Goal: Navigation & Orientation: Find specific page/section

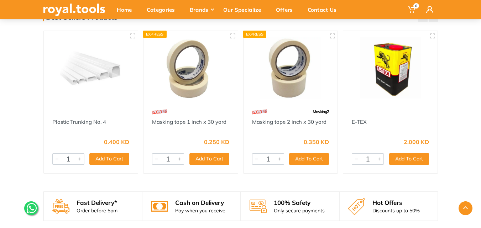
scroll to position [724, 0]
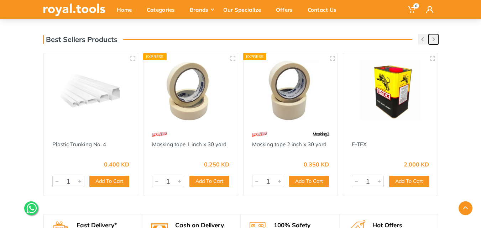
click at [368, 38] on button "button" at bounding box center [433, 39] width 10 height 10
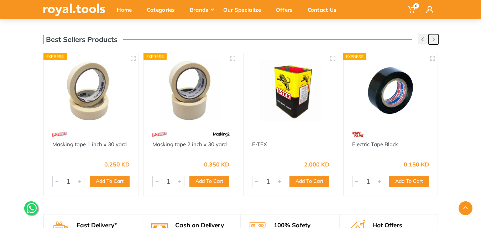
click at [368, 38] on button "button" at bounding box center [433, 39] width 10 height 10
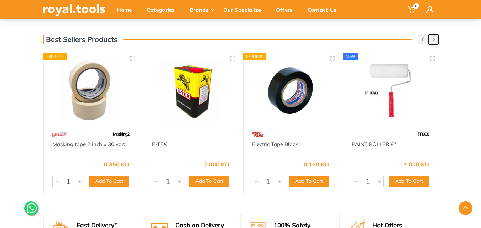
click at [368, 38] on button "button" at bounding box center [433, 39] width 10 height 10
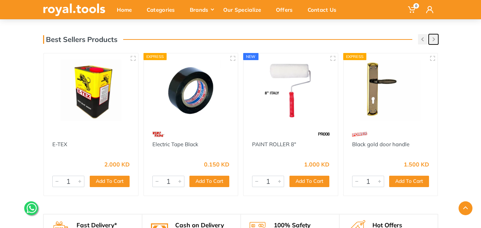
click at [368, 38] on button "button" at bounding box center [433, 39] width 10 height 10
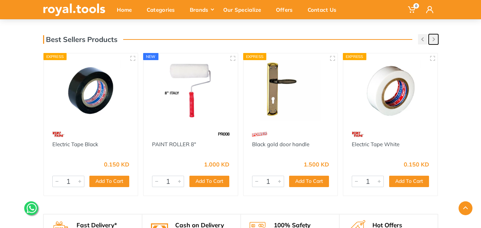
click at [368, 38] on button "button" at bounding box center [433, 39] width 10 height 10
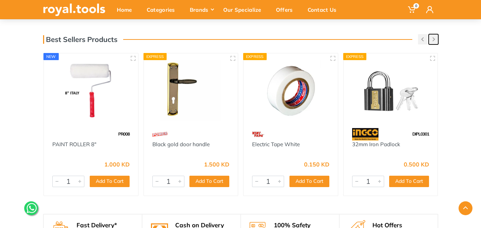
click at [368, 38] on button "button" at bounding box center [433, 39] width 10 height 10
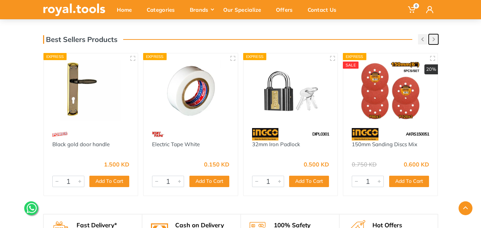
click at [368, 38] on button "button" at bounding box center [433, 39] width 10 height 10
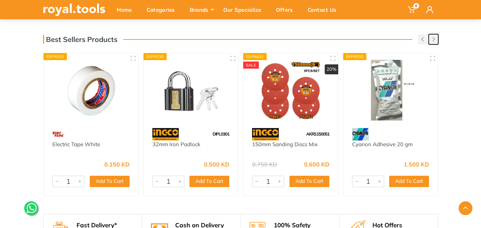
click at [368, 38] on button "button" at bounding box center [433, 39] width 10 height 10
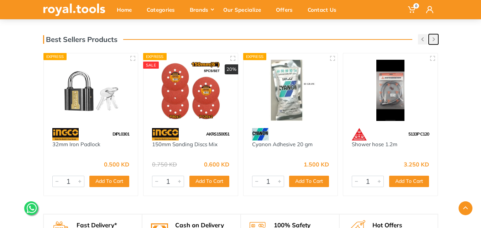
click at [368, 38] on button "button" at bounding box center [433, 39] width 10 height 10
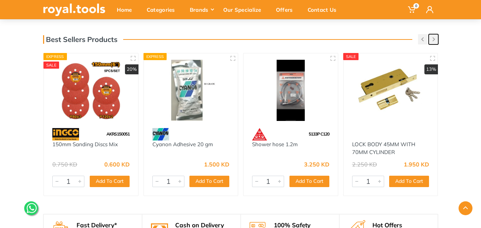
click at [368, 38] on button "button" at bounding box center [433, 39] width 10 height 10
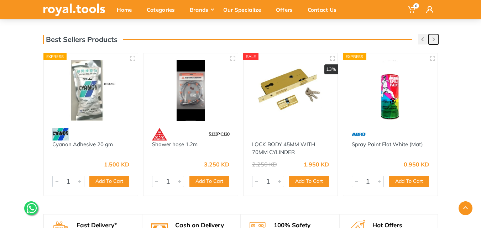
click at [368, 38] on button "button" at bounding box center [433, 39] width 10 height 10
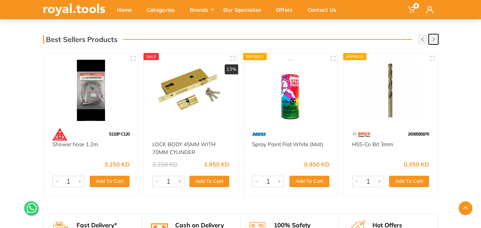
click at [368, 38] on button "button" at bounding box center [433, 39] width 10 height 10
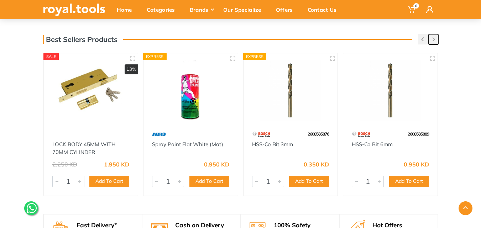
click at [368, 38] on button "button" at bounding box center [433, 39] width 10 height 10
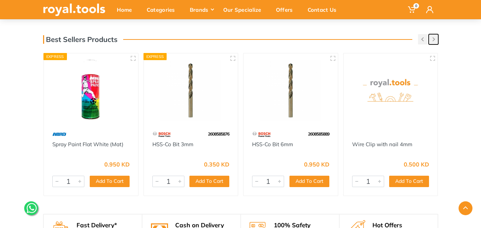
click at [368, 38] on button "button" at bounding box center [433, 39] width 10 height 10
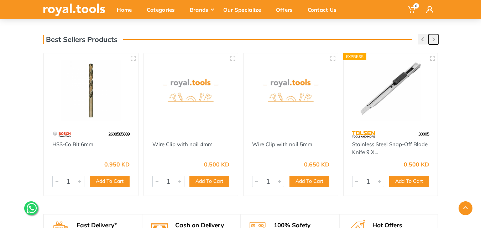
click at [368, 38] on button "button" at bounding box center [433, 39] width 10 height 10
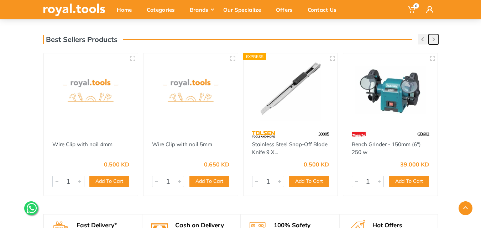
click at [368, 39] on button "button" at bounding box center [433, 39] width 10 height 10
